Goal: Task Accomplishment & Management: Manage account settings

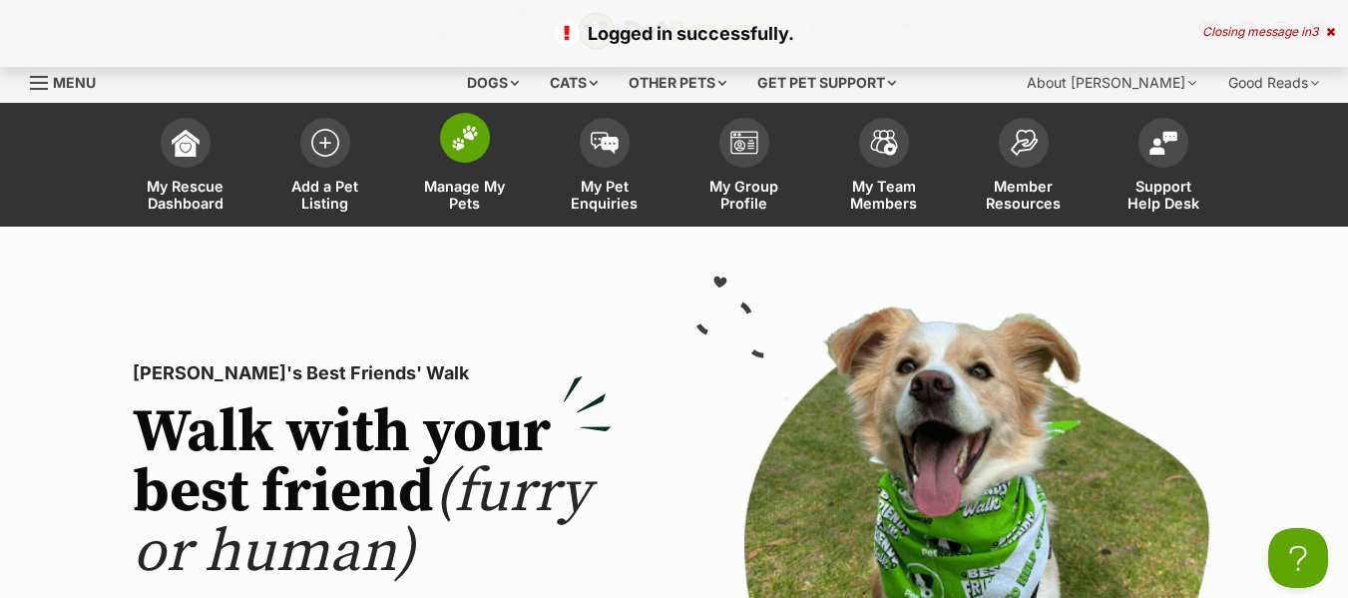
click at [458, 186] on span "Manage My Pets" at bounding box center [465, 195] width 90 height 34
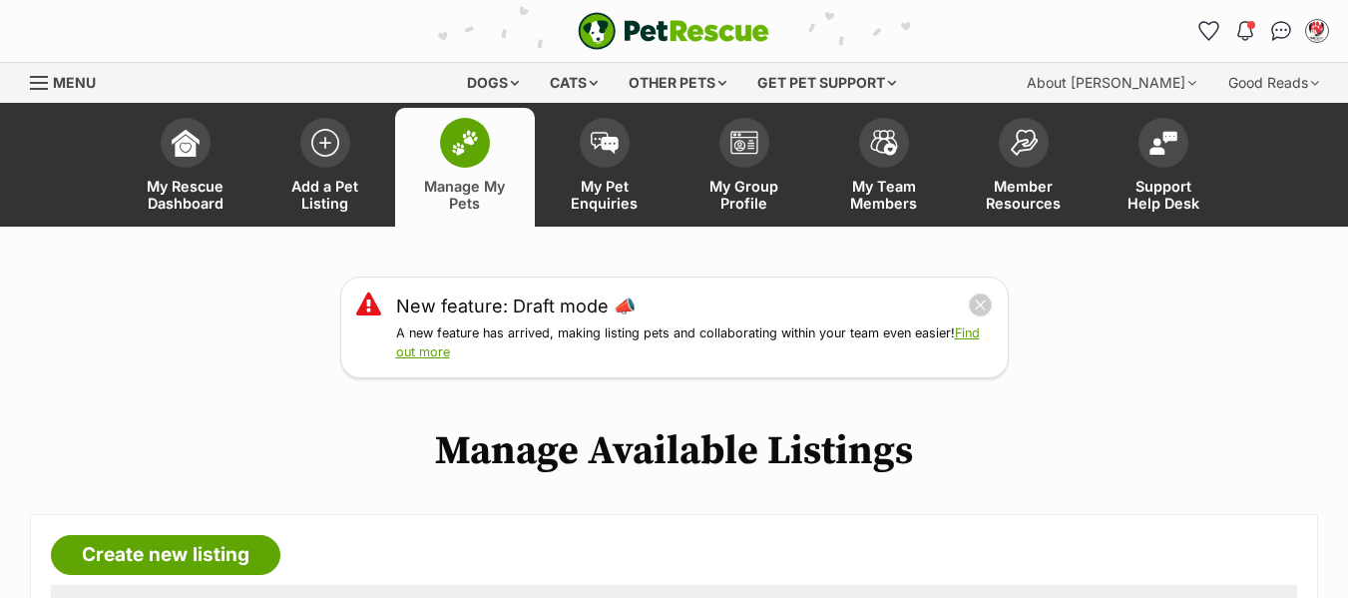
click at [43, 82] on span "Menu" at bounding box center [39, 83] width 18 height 2
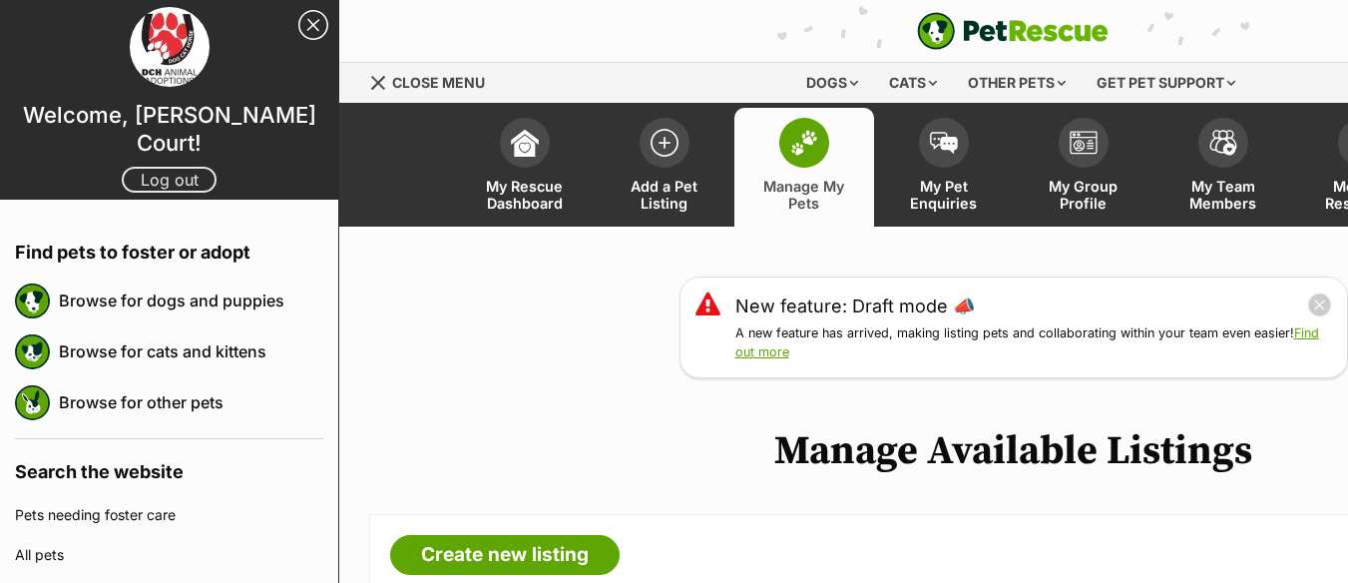
click at [138, 167] on link "Log out" at bounding box center [169, 180] width 95 height 26
